Goal: Navigation & Orientation: Find specific page/section

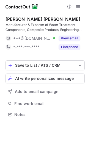
scroll to position [111, 88]
